Goal: Transaction & Acquisition: Book appointment/travel/reservation

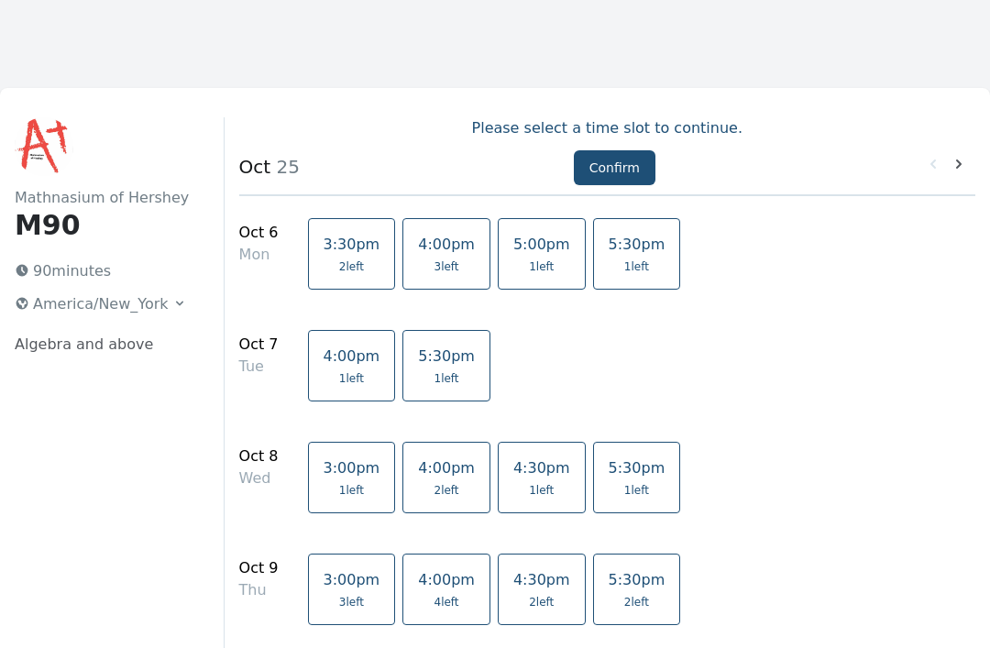
click at [514, 259] on link "5:00pm 1 left" at bounding box center [542, 254] width 88 height 72
click at [616, 165] on button "Confirm" at bounding box center [615, 167] width 82 height 35
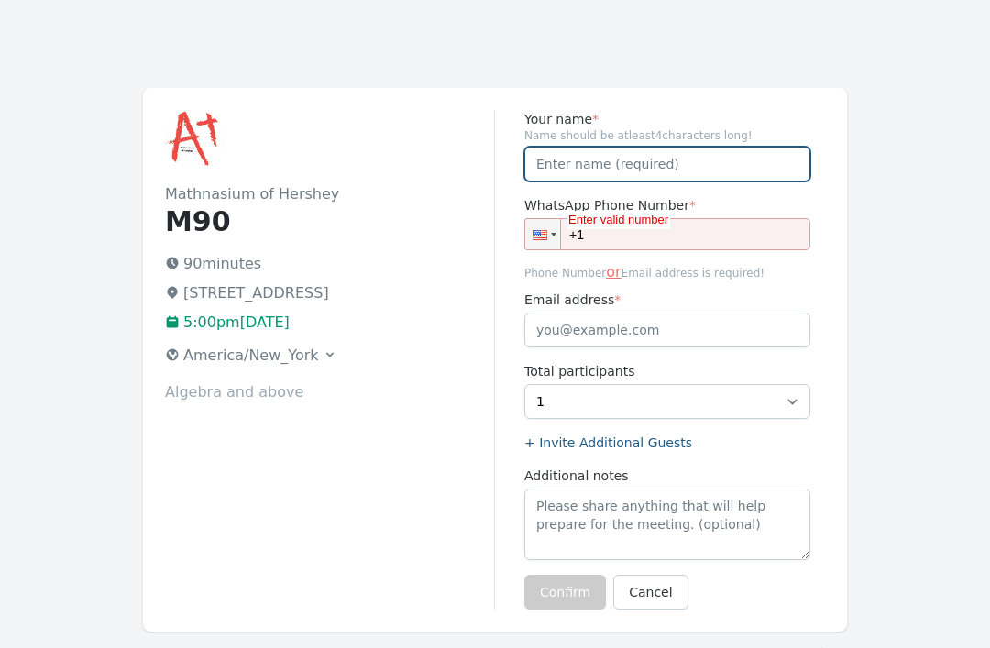
click at [570, 176] on input "Your name *" at bounding box center [667, 164] width 286 height 35
type input "Ariadne Payatakes"
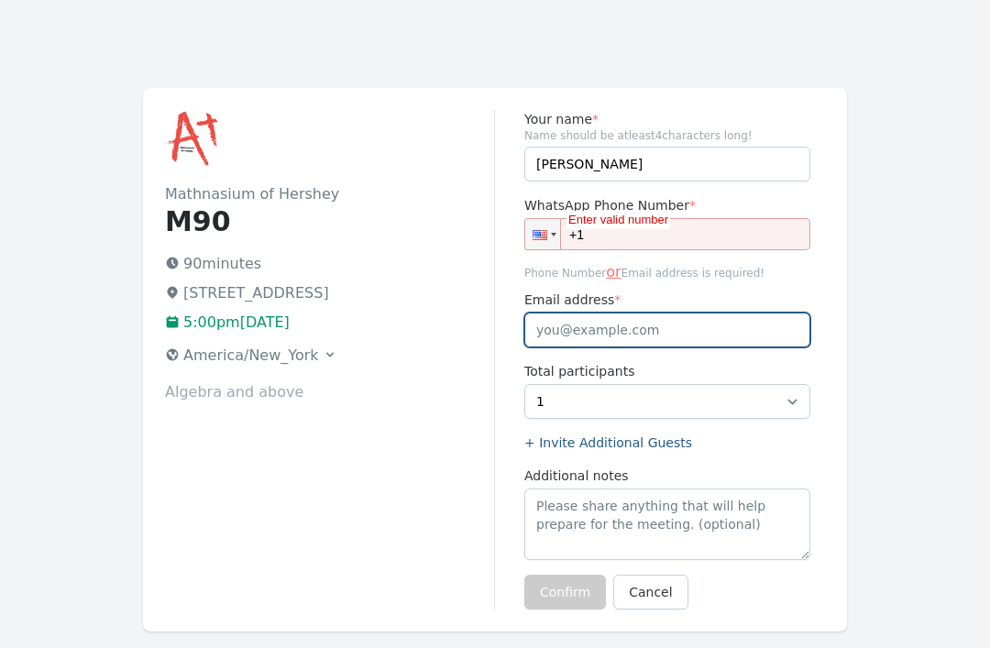
click at [571, 325] on input "Email address *" at bounding box center [667, 330] width 286 height 35
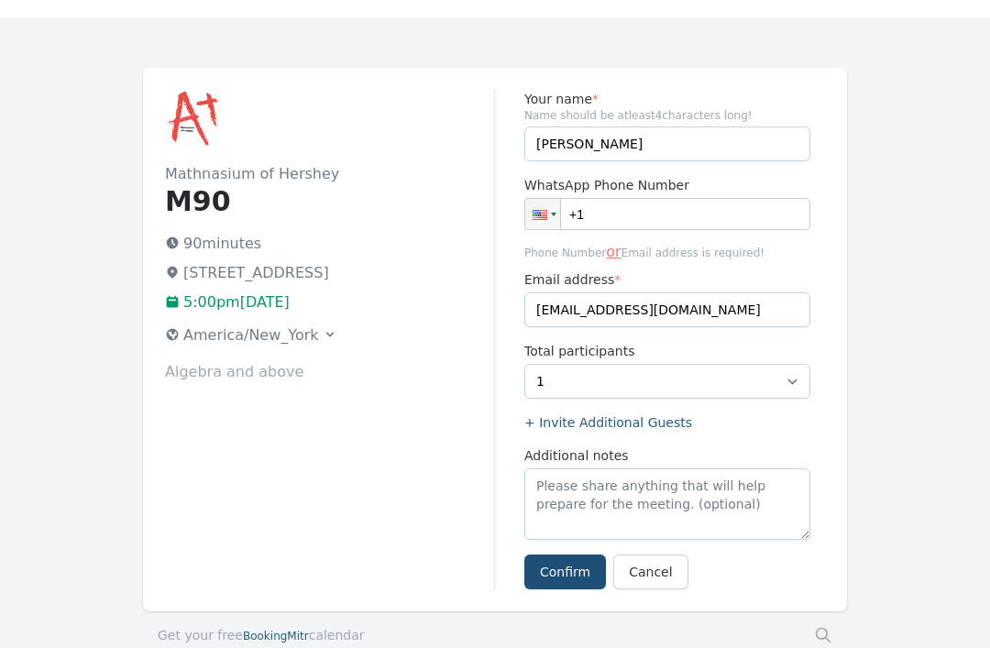
scroll to position [19, 0]
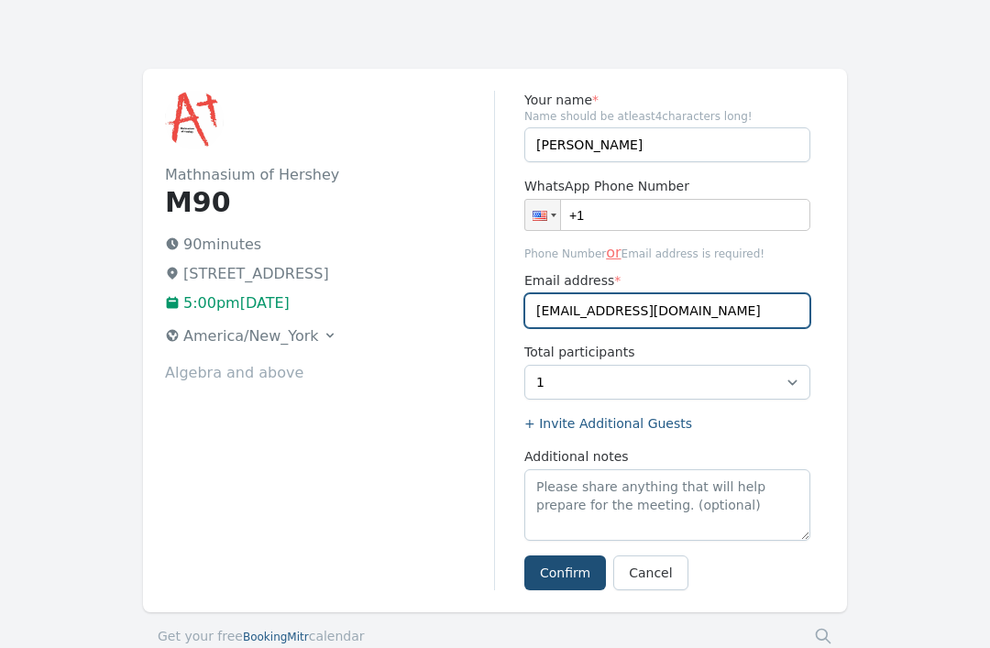
type input "eleni_tsapalou@hotmail.com"
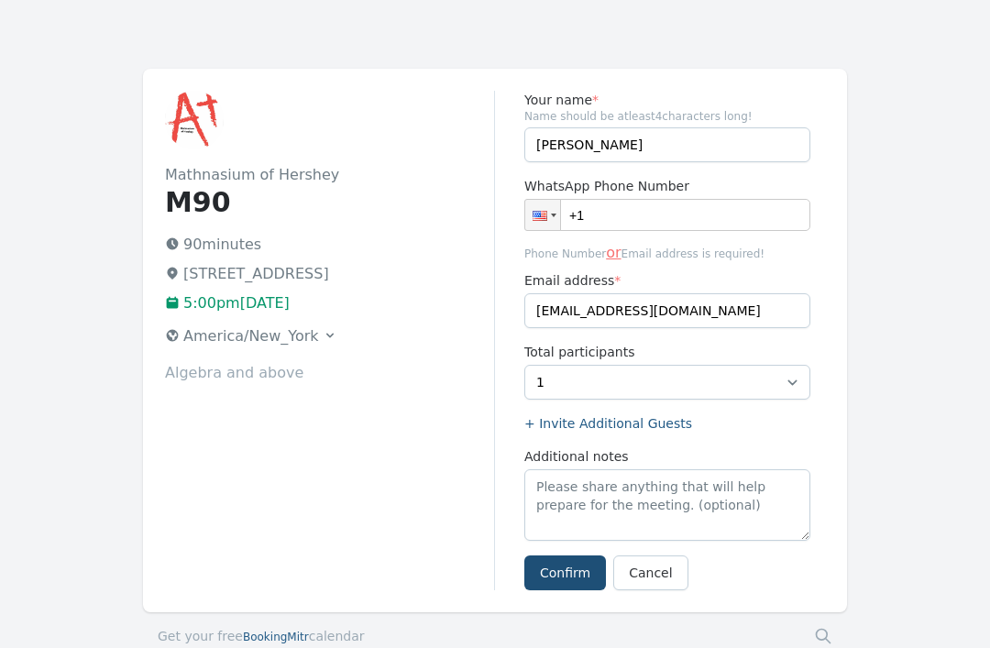
click at [569, 575] on button "Confirm" at bounding box center [565, 573] width 82 height 35
